Goal: Information Seeking & Learning: Learn about a topic

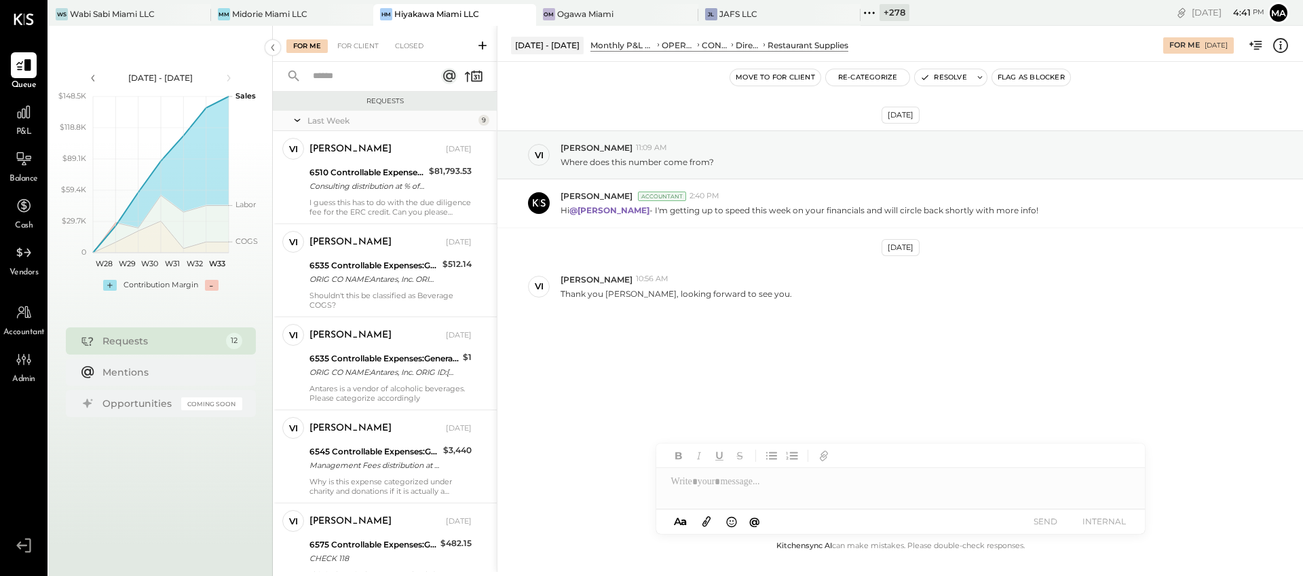
scroll to position [634, 0]
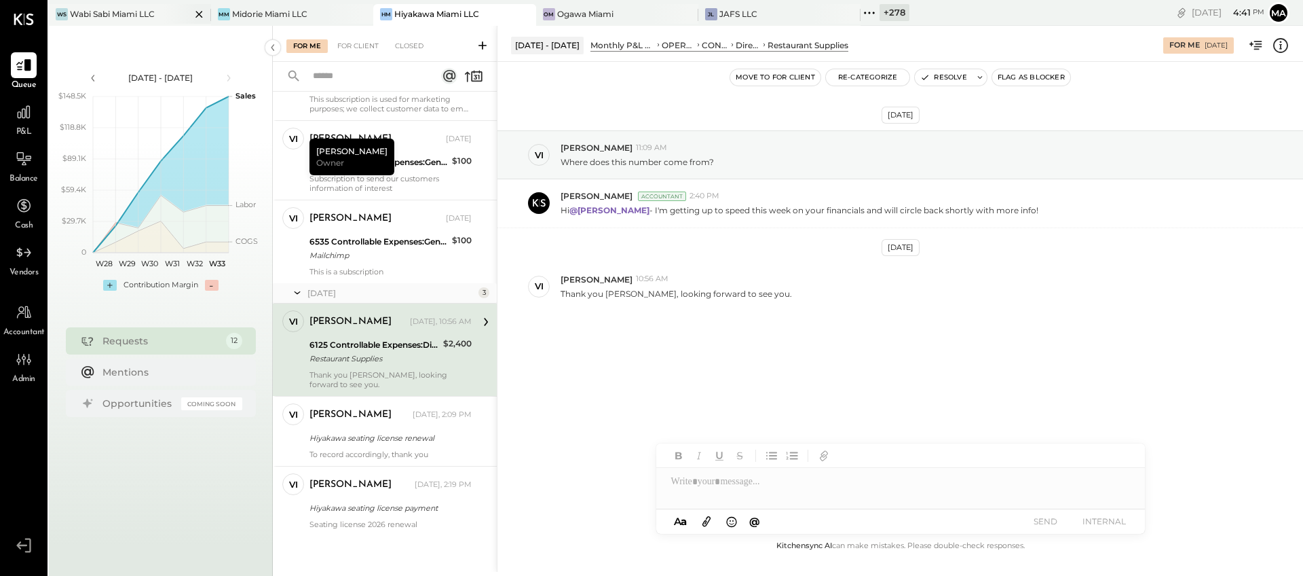
click at [108, 12] on div "Wabi Sabi Miami LLC" at bounding box center [112, 14] width 85 height 12
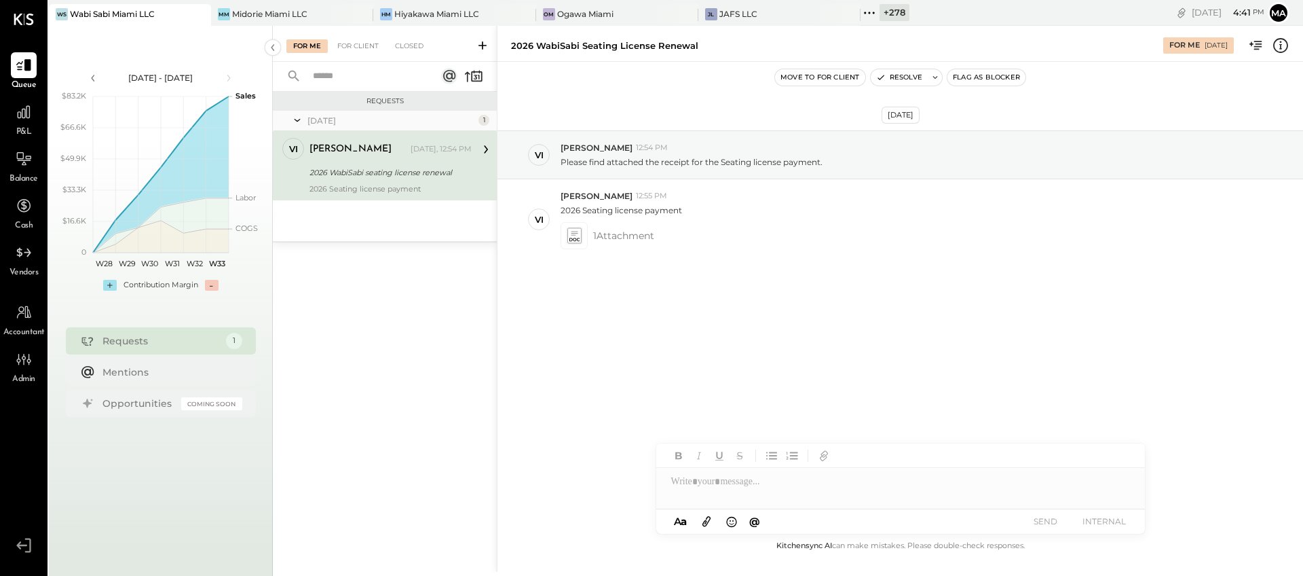
click at [868, 12] on icon at bounding box center [870, 13] width 18 height 18
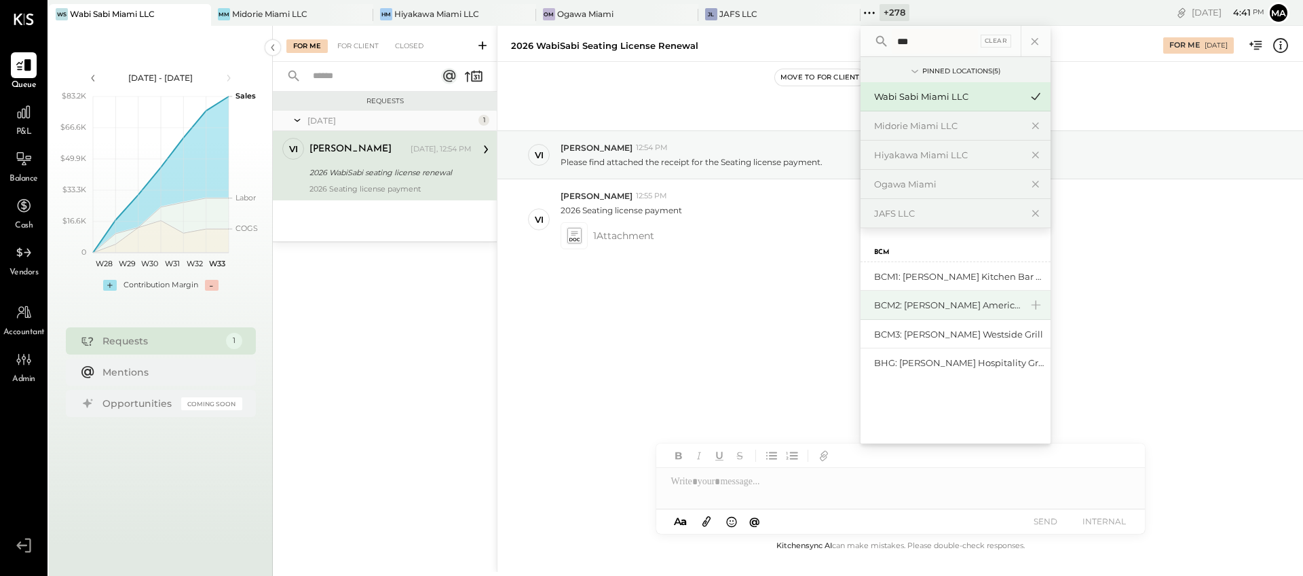
type input "***"
click at [895, 305] on div "BCM2: [PERSON_NAME] American Cooking" at bounding box center [947, 305] width 147 height 13
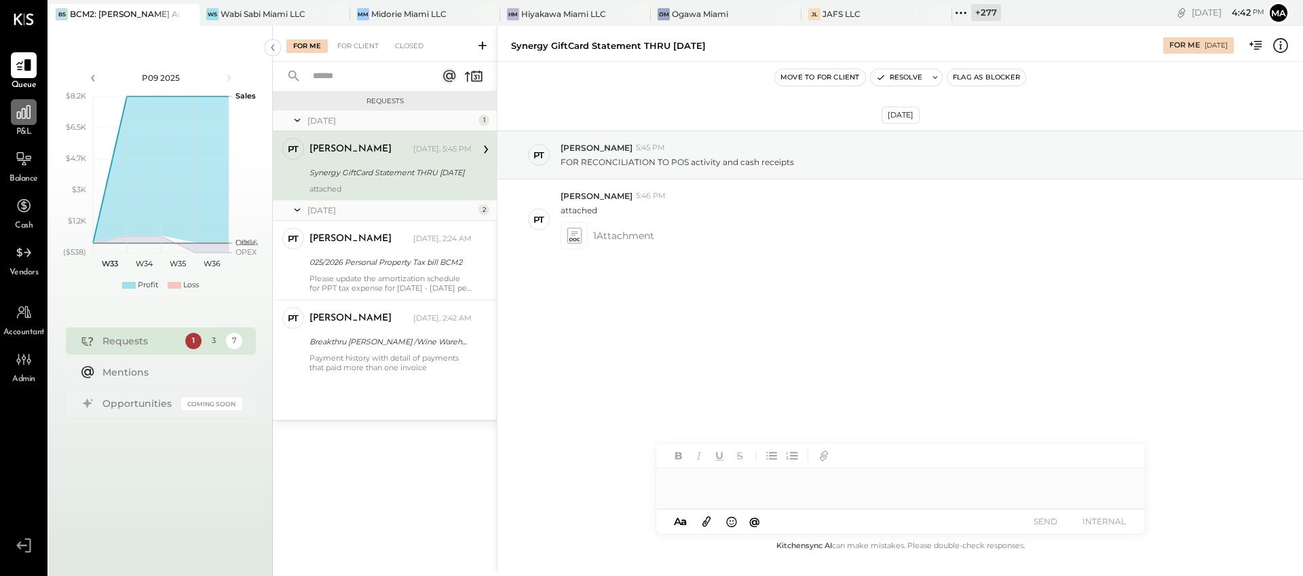
click at [28, 124] on div at bounding box center [24, 112] width 26 height 26
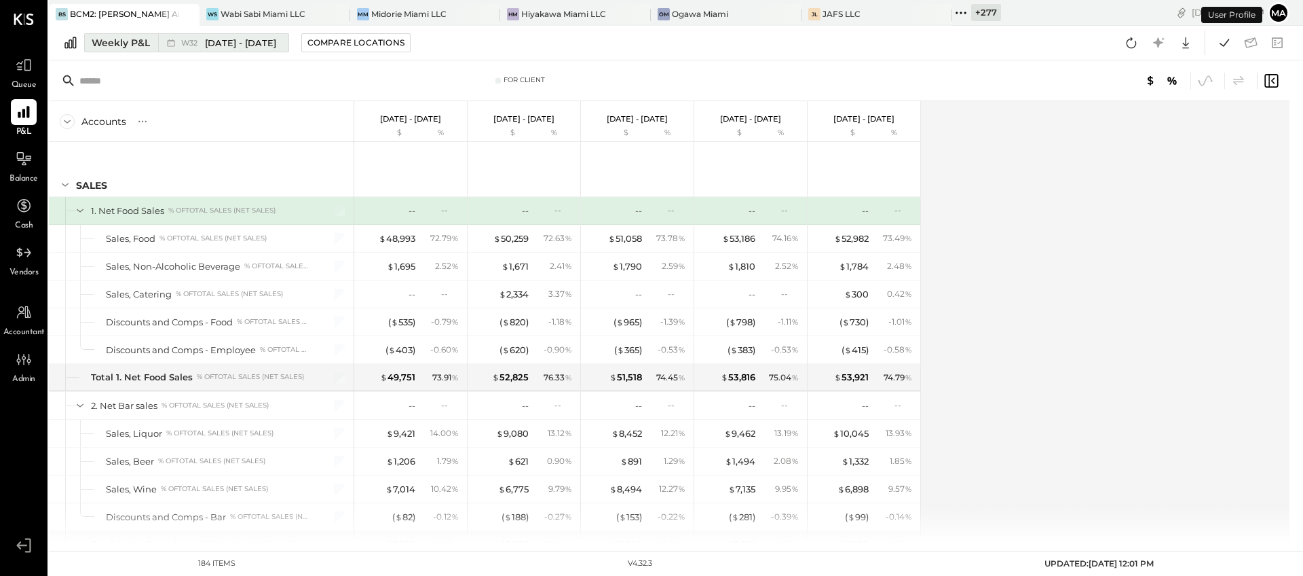
click at [141, 39] on div "Weekly P&L" at bounding box center [121, 43] width 58 height 14
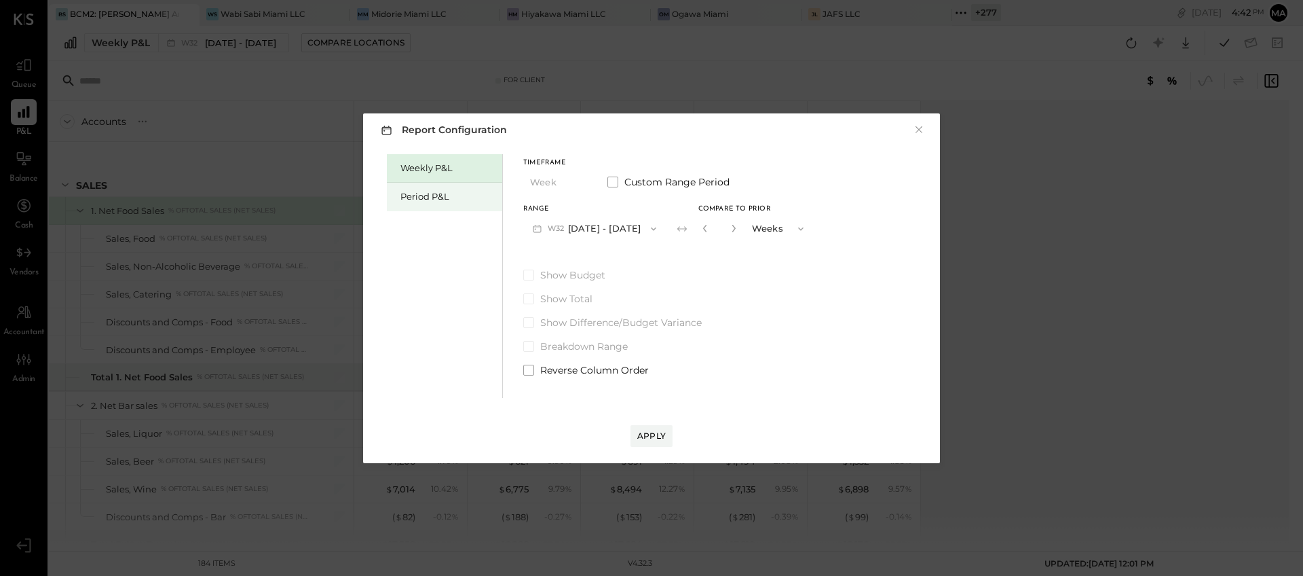
click at [413, 196] on div "Period P&L" at bounding box center [447, 196] width 95 height 13
click at [569, 177] on span "button" at bounding box center [576, 182] width 18 height 11
click at [552, 227] on div "YTD" at bounding box center [557, 231] width 67 height 24
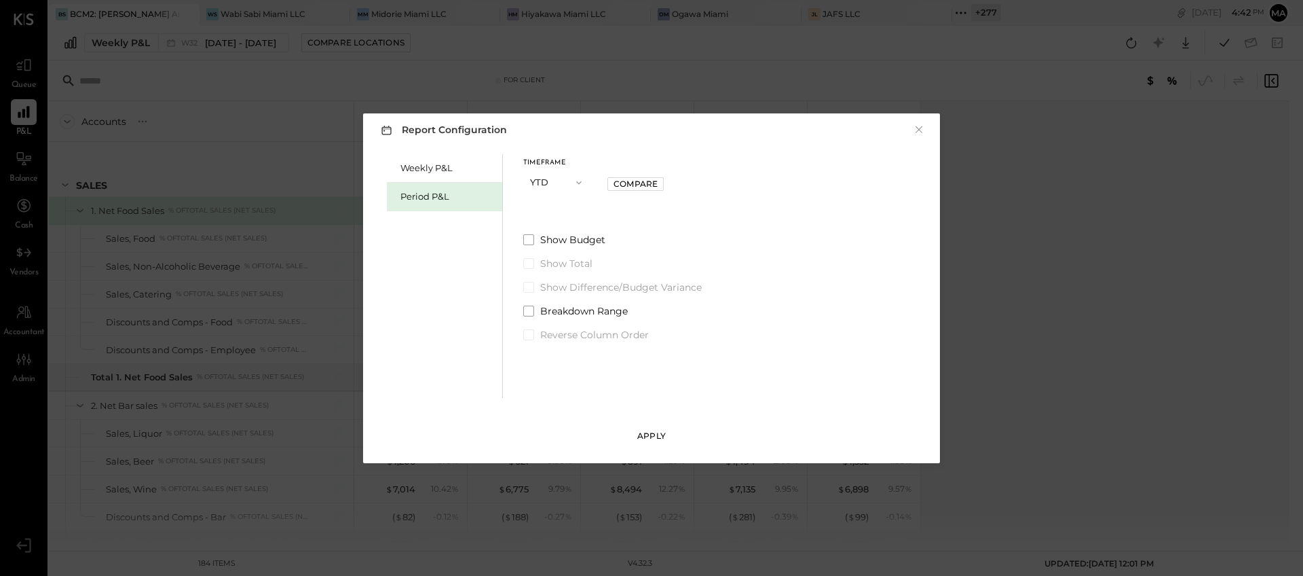
click at [653, 433] on div "Apply" at bounding box center [651, 436] width 29 height 12
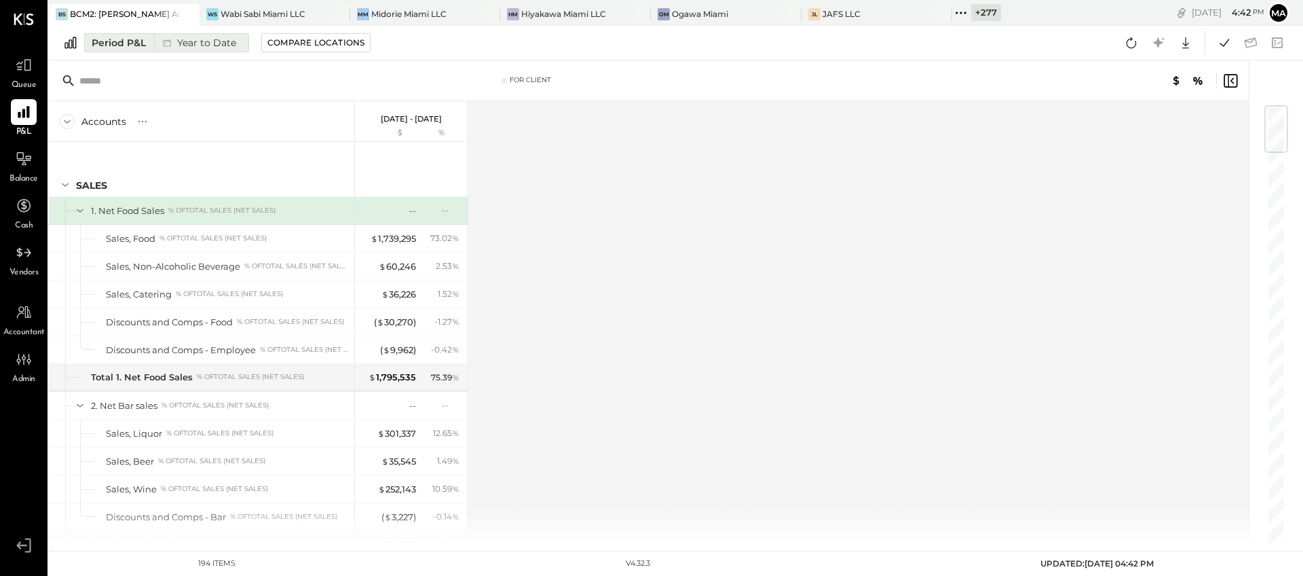
click at [231, 41] on div "Year to Date" at bounding box center [198, 43] width 88 height 18
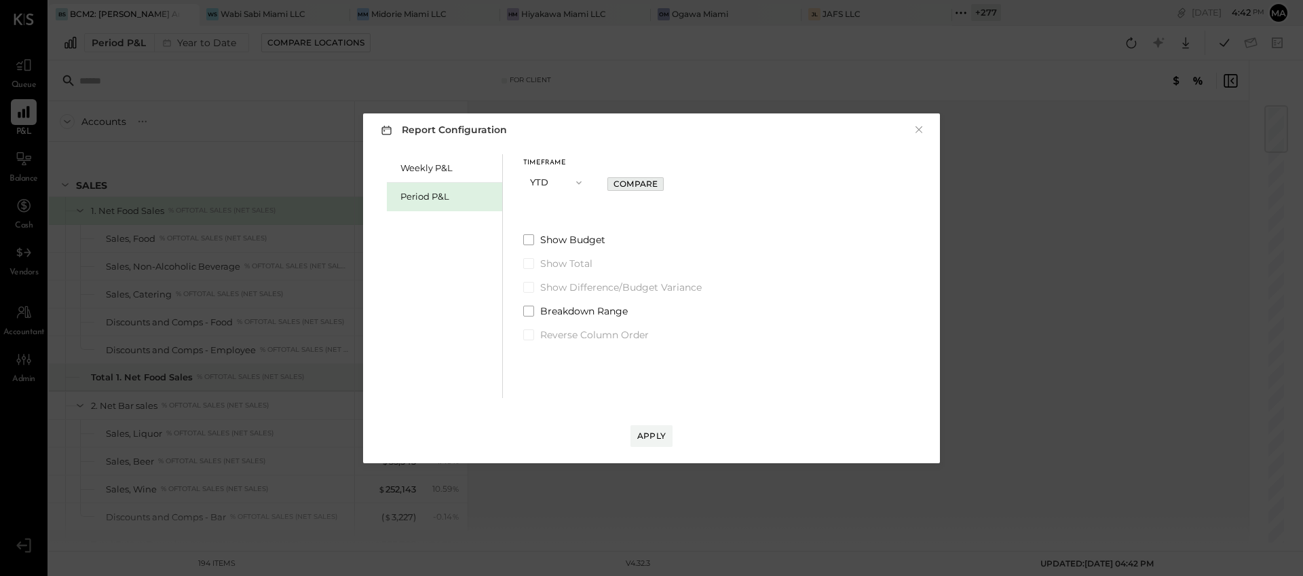
click at [638, 183] on div "Compare" at bounding box center [636, 184] width 44 height 12
click at [708, 228] on div "Timeframe YTD Compare to Prior * YEARS Show Budget Show Total Show Difference/B…" at bounding box center [630, 247] width 214 height 187
click at [549, 176] on button "YTD" at bounding box center [557, 182] width 68 height 25
click at [550, 183] on span "Period" at bounding box center [547, 182] width 27 height 9
click at [609, 225] on button "P09 [DATE] - [DATE]" at bounding box center [593, 228] width 141 height 25
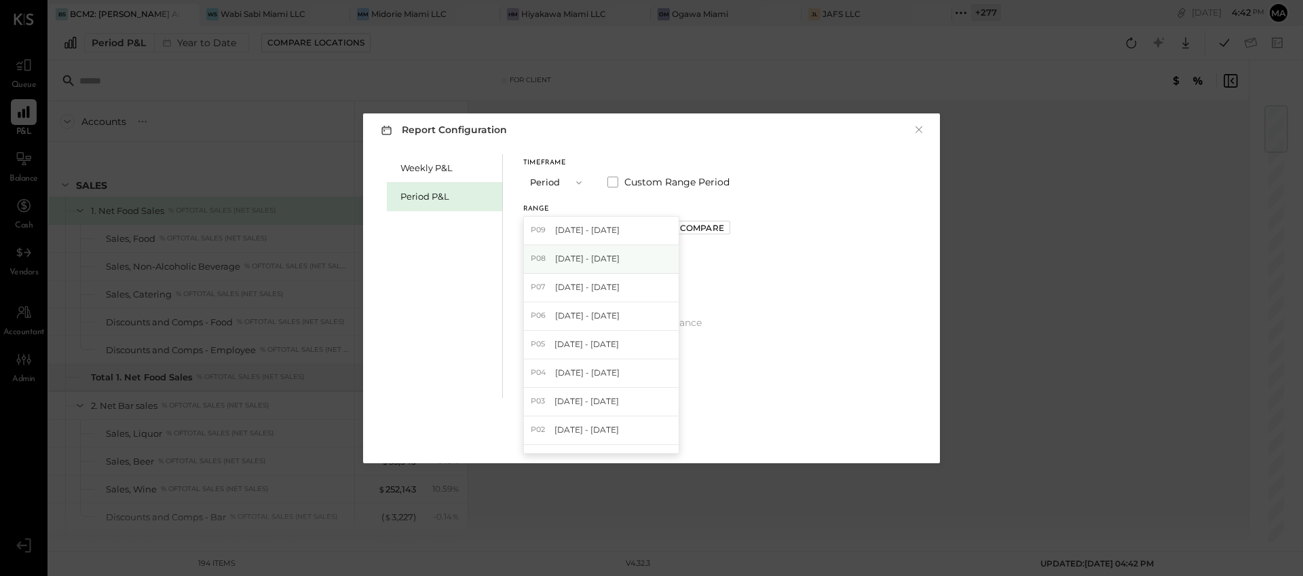
click at [601, 259] on span "[DATE] - [DATE]" at bounding box center [587, 258] width 64 height 12
click at [718, 225] on div "Compare" at bounding box center [702, 228] width 44 height 12
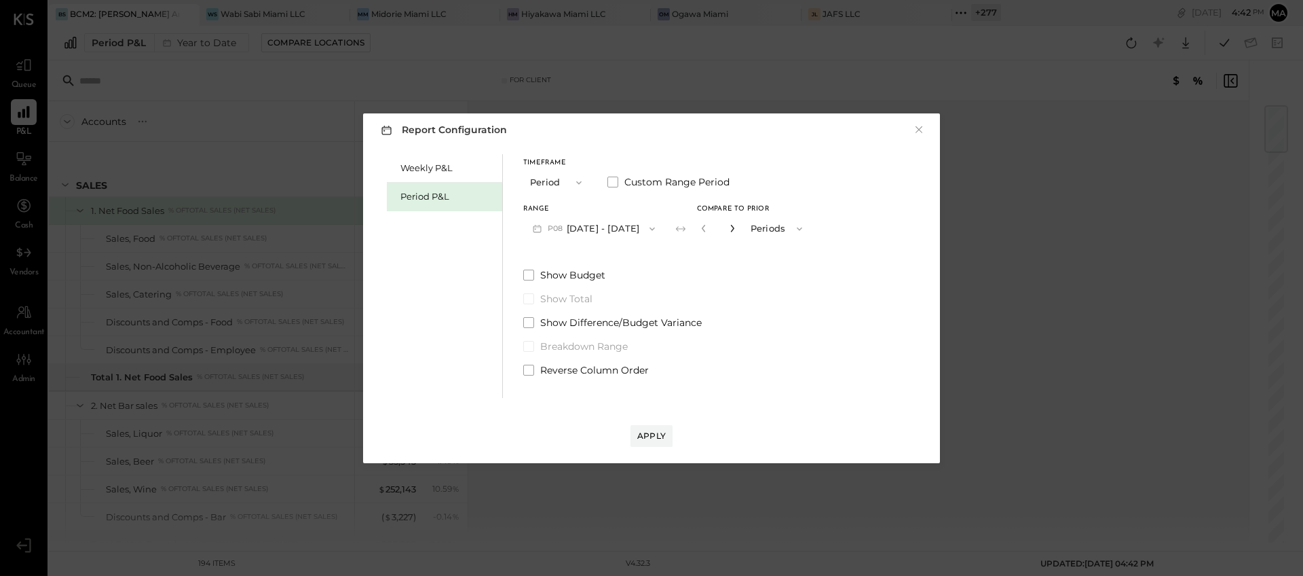
click at [736, 228] on icon "button" at bounding box center [732, 228] width 8 height 8
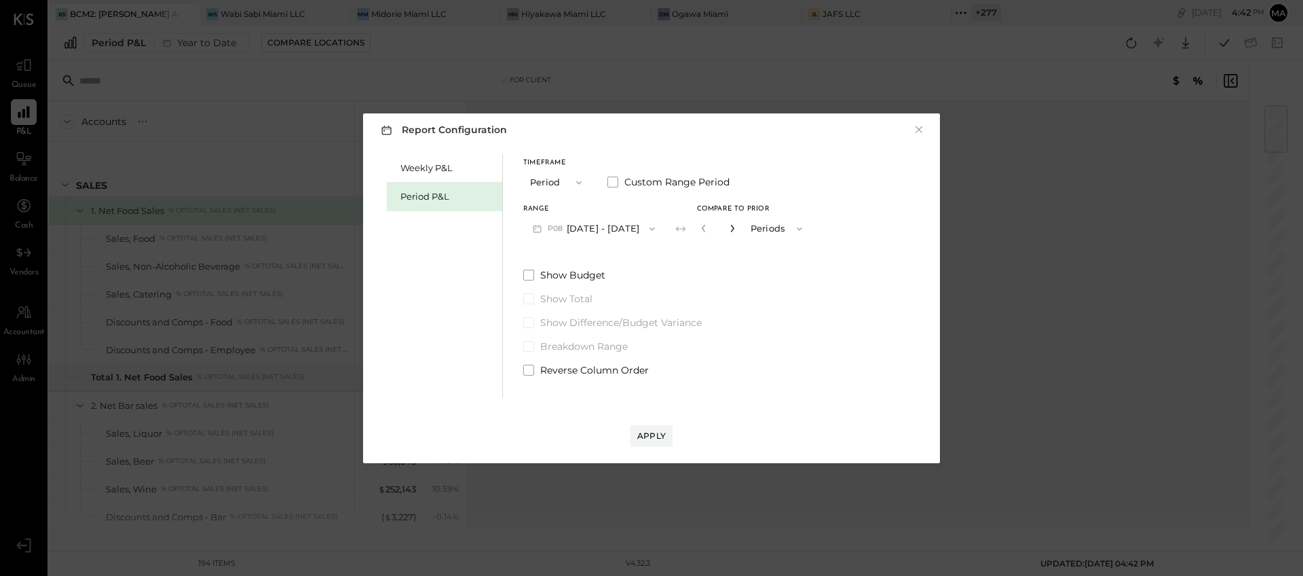
type input "*"
click at [650, 433] on div "Apply" at bounding box center [651, 436] width 29 height 12
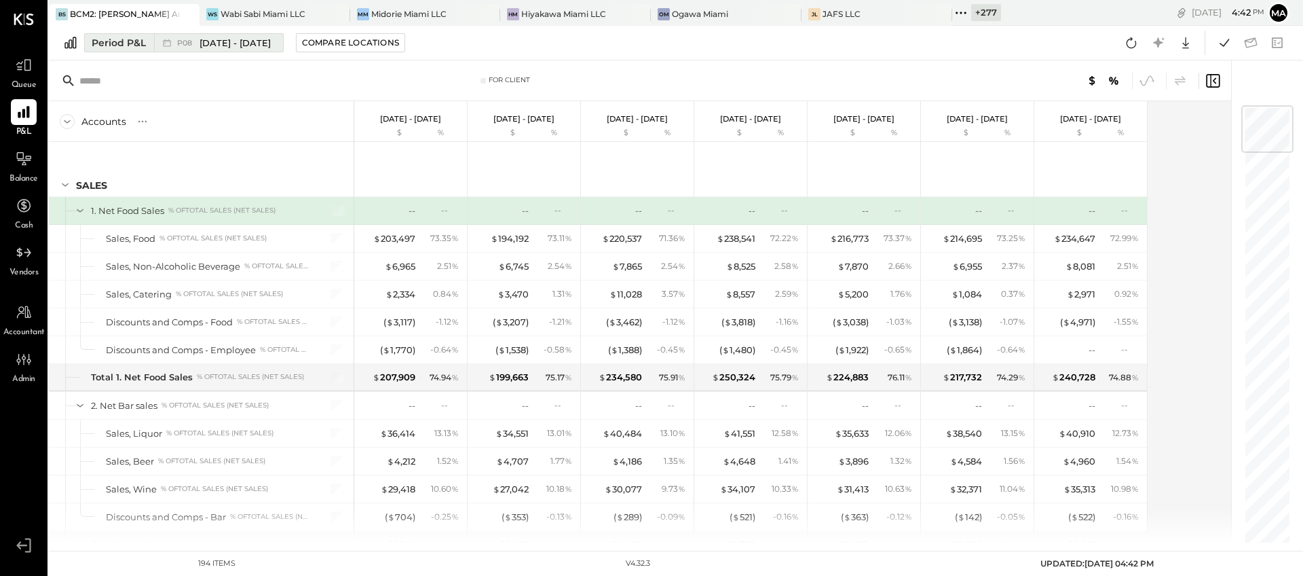
click at [267, 44] on span "[DATE] - [DATE]" at bounding box center [235, 43] width 71 height 13
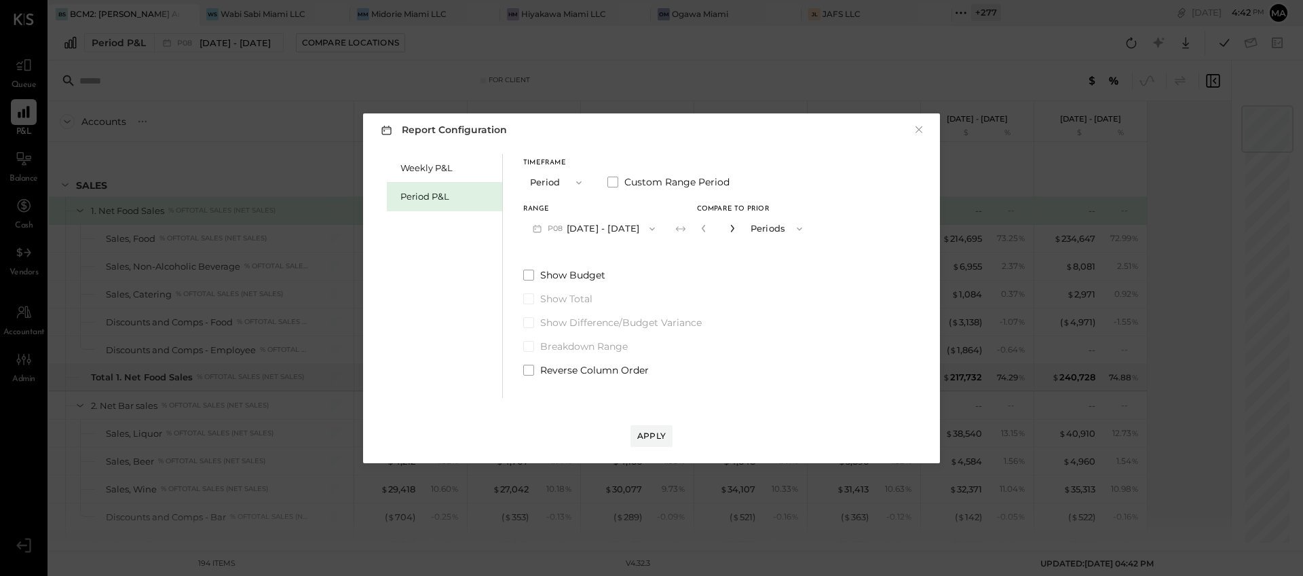
drag, startPoint x: 749, startPoint y: 227, endPoint x: 745, endPoint y: 270, distance: 42.9
click at [734, 227] on icon "button" at bounding box center [731, 228] width 3 height 7
type input "*"
click at [656, 428] on button "Apply" at bounding box center [652, 436] width 42 height 22
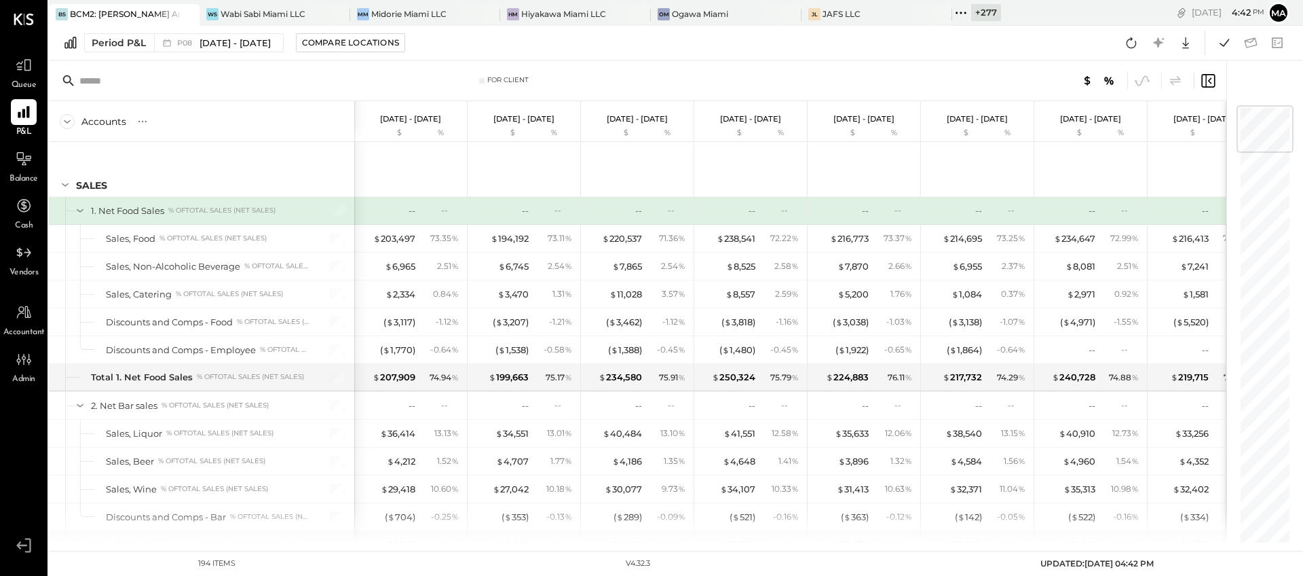
click at [1208, 77] on icon at bounding box center [1208, 81] width 16 height 16
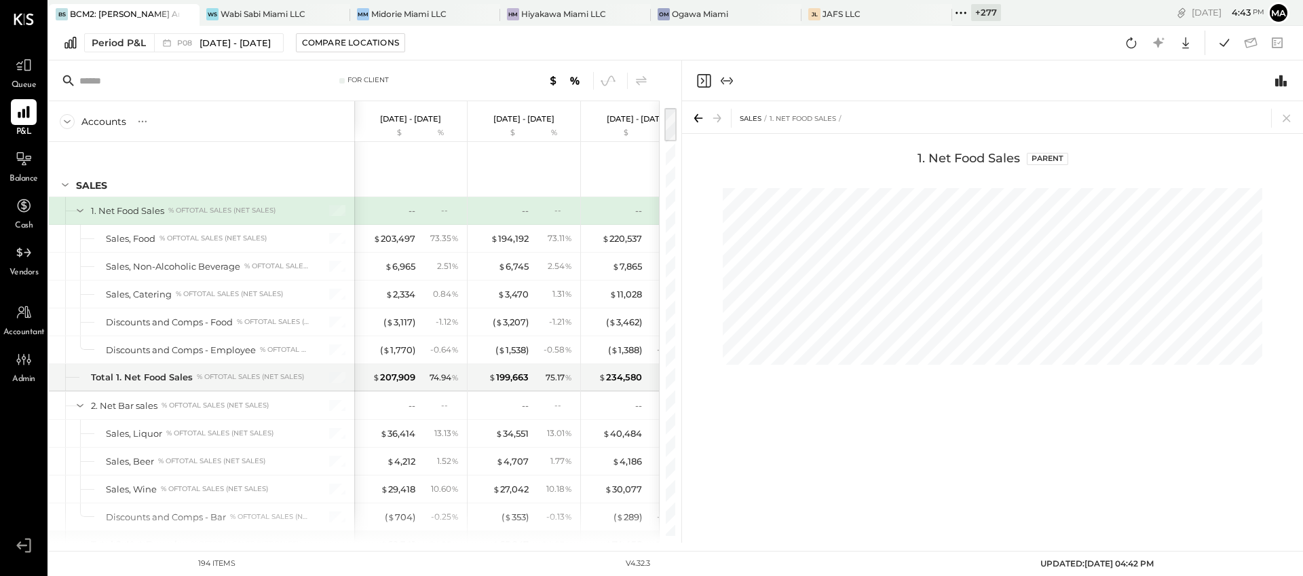
click at [705, 81] on icon "Close panel" at bounding box center [704, 81] width 16 height 16
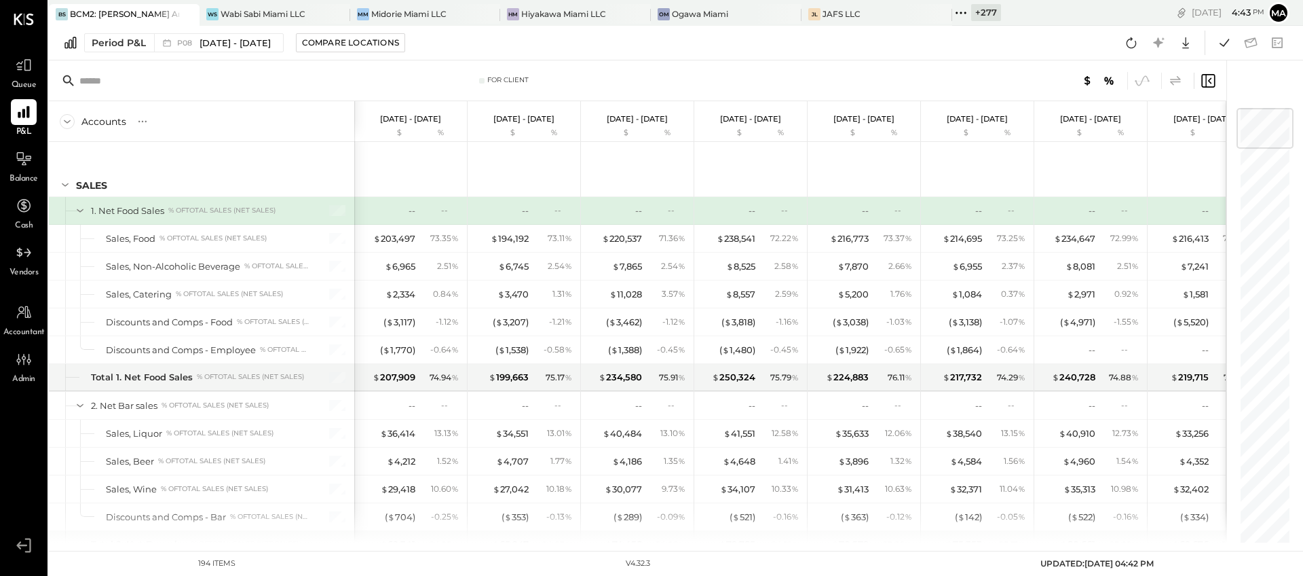
click at [1172, 78] on icon at bounding box center [1175, 80] width 11 height 10
click at [1184, 42] on icon at bounding box center [1186, 43] width 18 height 18
click at [1124, 88] on div "Google Sheets" at bounding box center [1143, 93] width 109 height 29
click at [1186, 41] on icon at bounding box center [1185, 43] width 7 height 12
click at [1122, 64] on link "CSV" at bounding box center [1143, 65] width 109 height 29
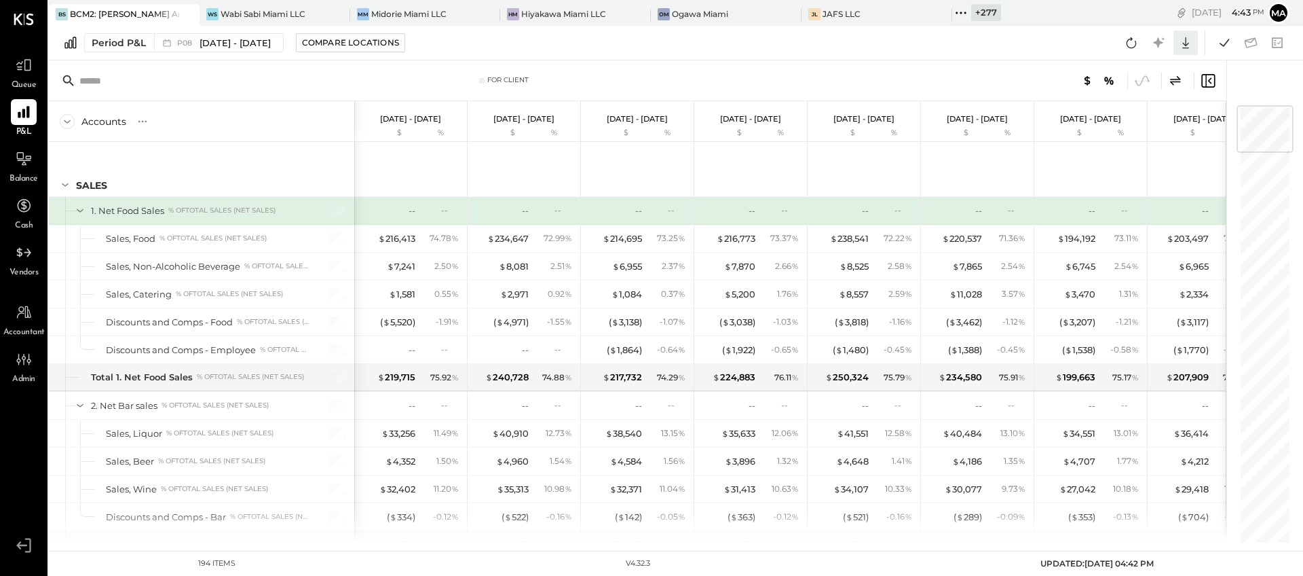
click at [1186, 43] on icon at bounding box center [1186, 43] width 18 height 18
click at [1150, 92] on div "Google Sheets" at bounding box center [1143, 93] width 109 height 29
click at [1187, 42] on icon at bounding box center [1186, 43] width 18 height 18
